Goal: Go to known website: Go to known website

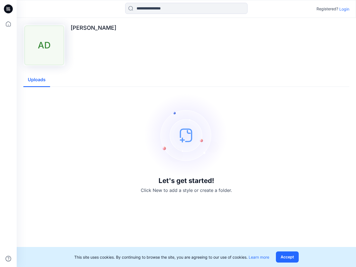
click at [178, 133] on img at bounding box center [185, 134] width 83 height 83
click at [9, 9] on icon at bounding box center [9, 9] width 2 height 0
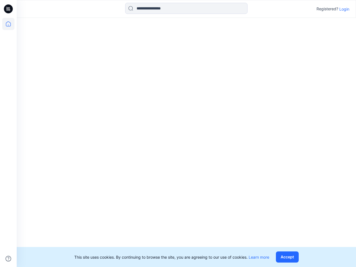
click at [8, 24] on icon at bounding box center [8, 24] width 12 height 12
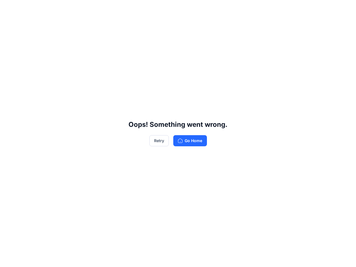
click at [8, 258] on div "Oops! Something went wrong. Retry Go Home" at bounding box center [178, 133] width 356 height 267
click at [186, 8] on div "Oops! Something went wrong. Retry Go Home" at bounding box center [178, 133] width 356 height 267
click at [344, 9] on div "Oops! Something went wrong. Retry Go Home" at bounding box center [178, 133] width 356 height 267
click at [37, 80] on div "Oops! Something went wrong. Retry Go Home" at bounding box center [178, 133] width 356 height 267
click at [288, 257] on div "Oops! Something went wrong. Retry Go Home" at bounding box center [178, 133] width 356 height 267
